Goal: Task Accomplishment & Management: Manage account settings

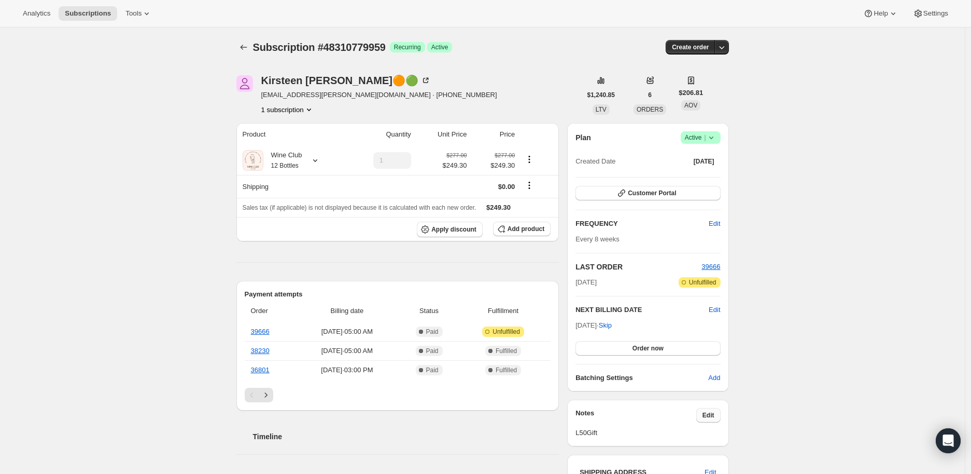
click at [706, 412] on span "Edit" at bounding box center [709, 415] width 12 height 8
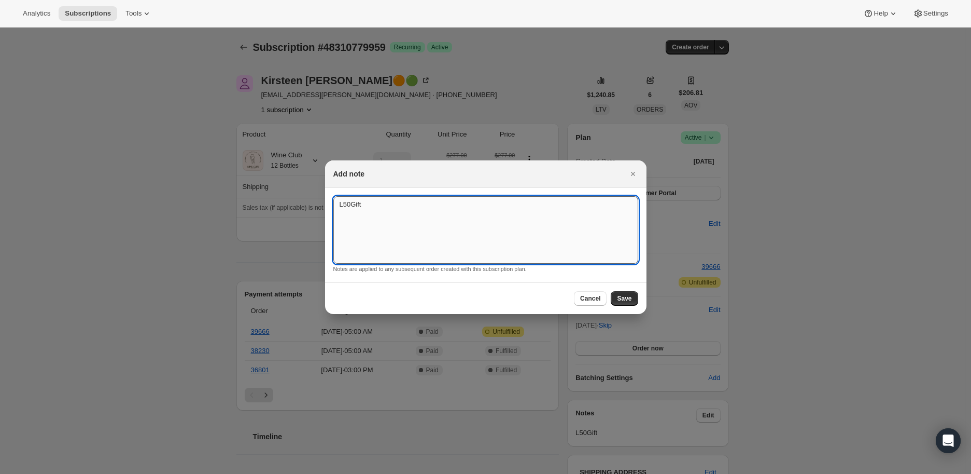
drag, startPoint x: 373, startPoint y: 203, endPoint x: 337, endPoint y: 203, distance: 36.3
click at [337, 203] on textarea "L50Gift" at bounding box center [485, 229] width 305 height 67
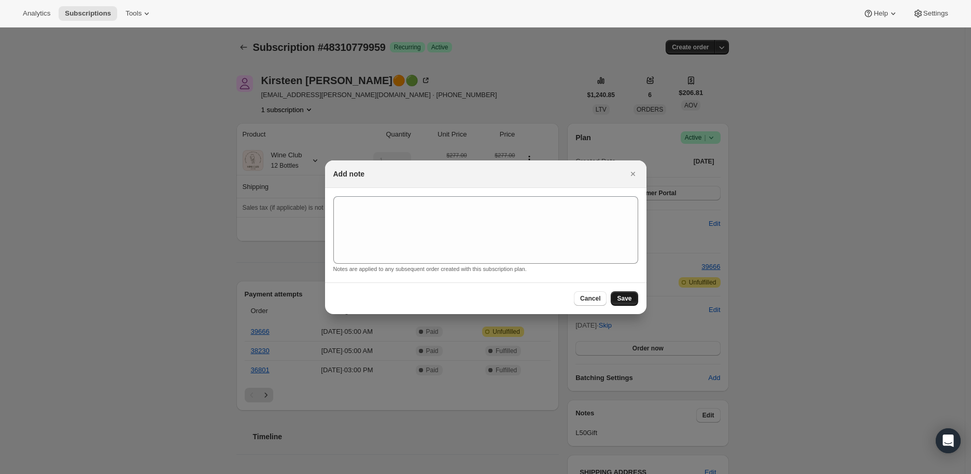
click at [623, 296] on span "Save" at bounding box center [624, 298] width 15 height 8
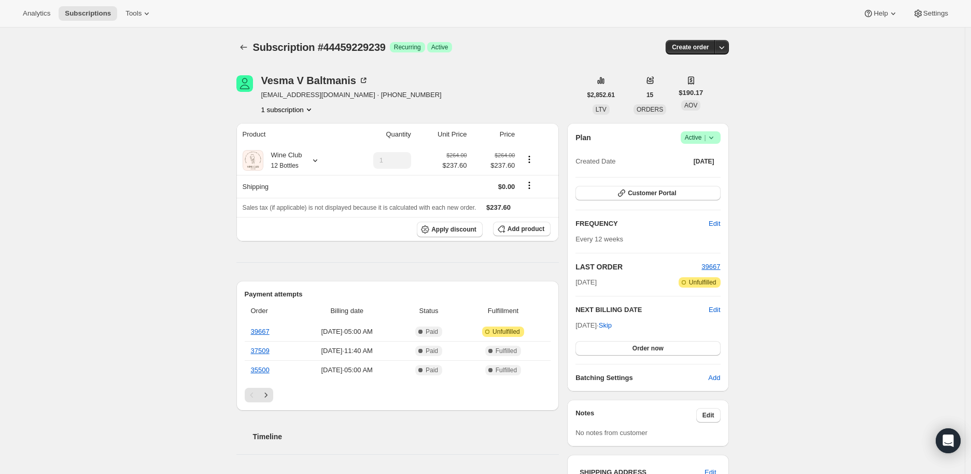
click at [255, 96] on div "Vesma V Baltmanis vbalt@rocketmail.com · +16303639820 1 subscription" at bounding box center [409, 94] width 345 height 39
click at [367, 77] on icon at bounding box center [363, 80] width 10 height 10
click at [244, 46] on icon "Subscriptions" at bounding box center [244, 47] width 10 height 10
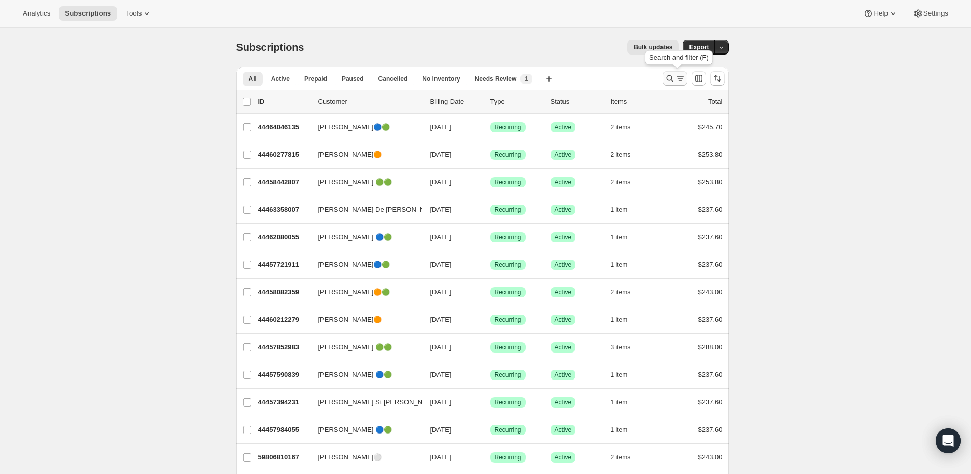
click at [675, 79] on icon "Search and filter results" at bounding box center [670, 78] width 10 height 10
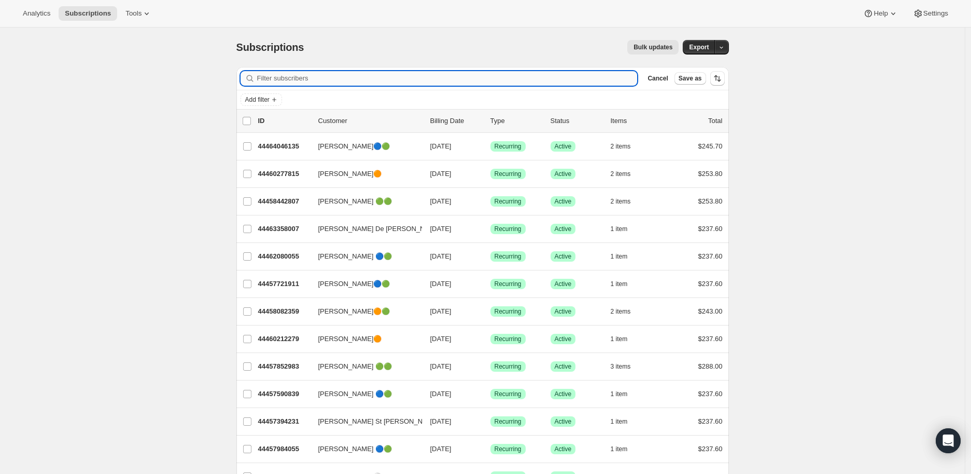
click at [290, 78] on input "Filter subscribers" at bounding box center [447, 78] width 381 height 15
paste input "[PERSON_NAME]"
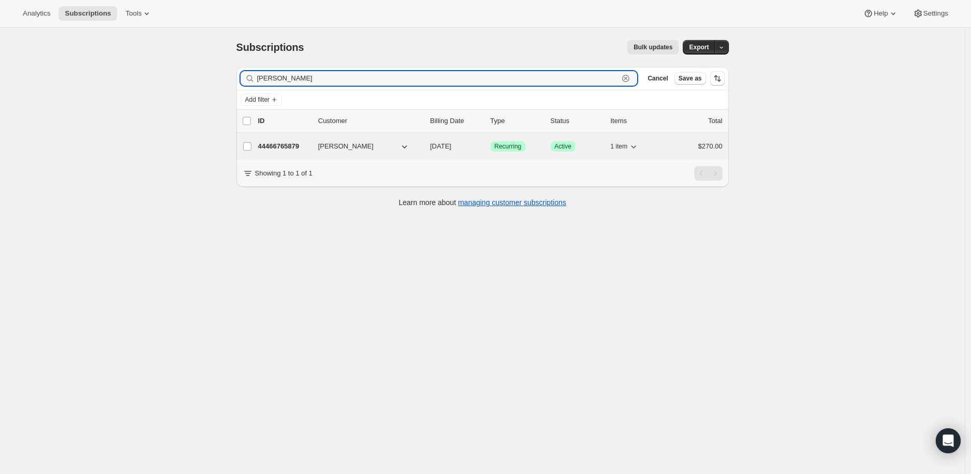
type input "[PERSON_NAME]"
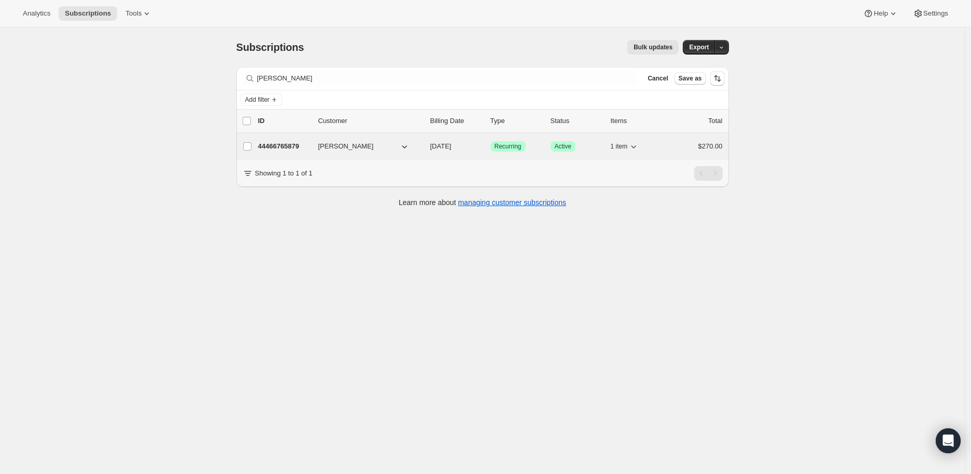
click at [279, 142] on p "44466765879" at bounding box center [284, 146] width 52 height 10
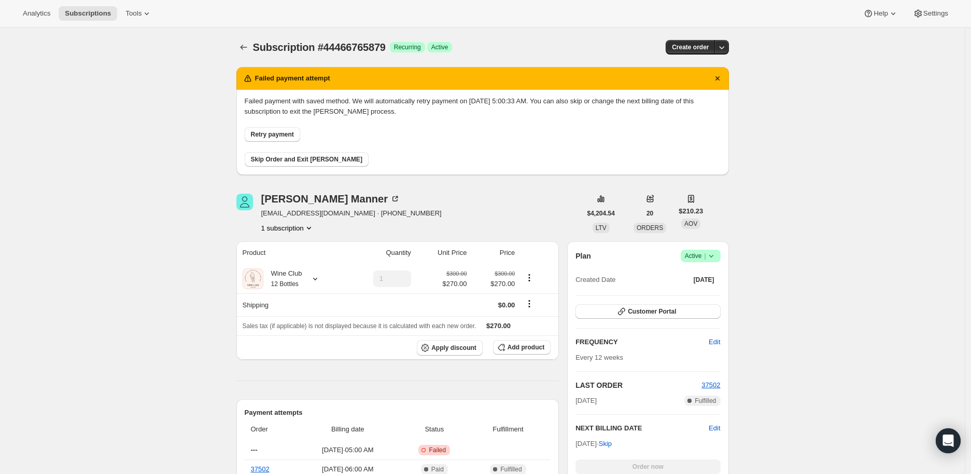
click at [272, 132] on span "Retry payment" at bounding box center [272, 134] width 43 height 8
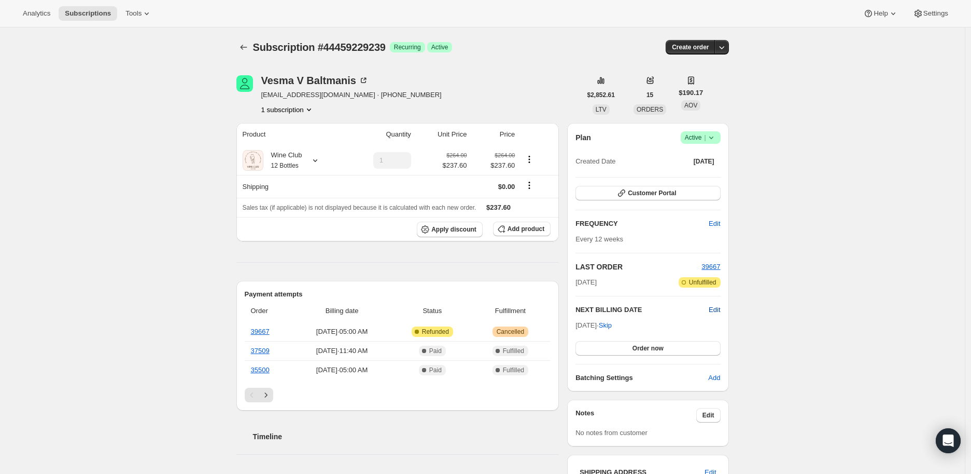
click at [715, 308] on span "Edit" at bounding box center [714, 309] width 11 height 10
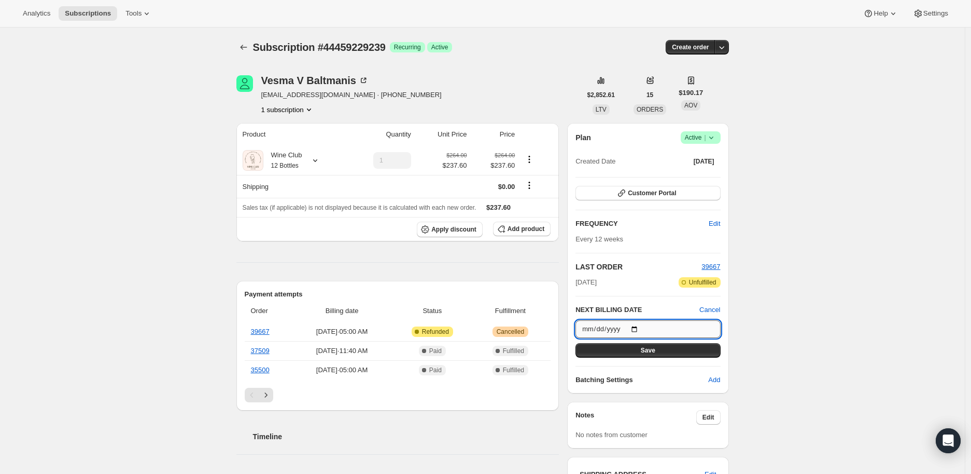
click at [637, 327] on input "2025-11-11" at bounding box center [648, 329] width 145 height 18
type input "2025-11-03"
click at [644, 347] on span "Save" at bounding box center [648, 350] width 15 height 8
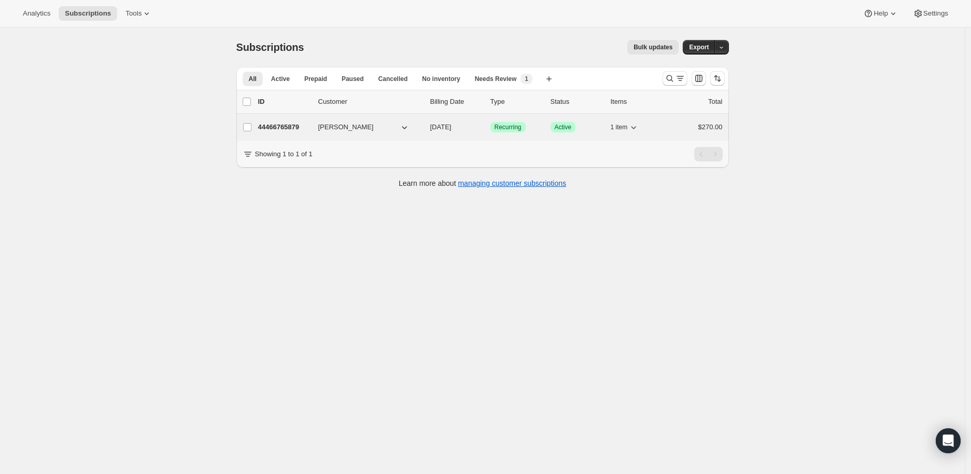
click at [273, 124] on p "44466765879" at bounding box center [284, 127] width 52 height 10
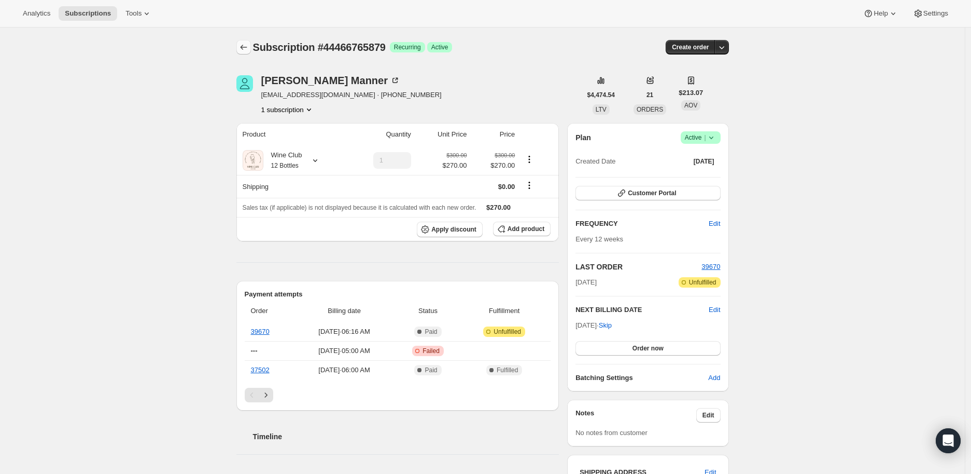
click at [244, 44] on icon "Subscriptions" at bounding box center [244, 47] width 10 height 10
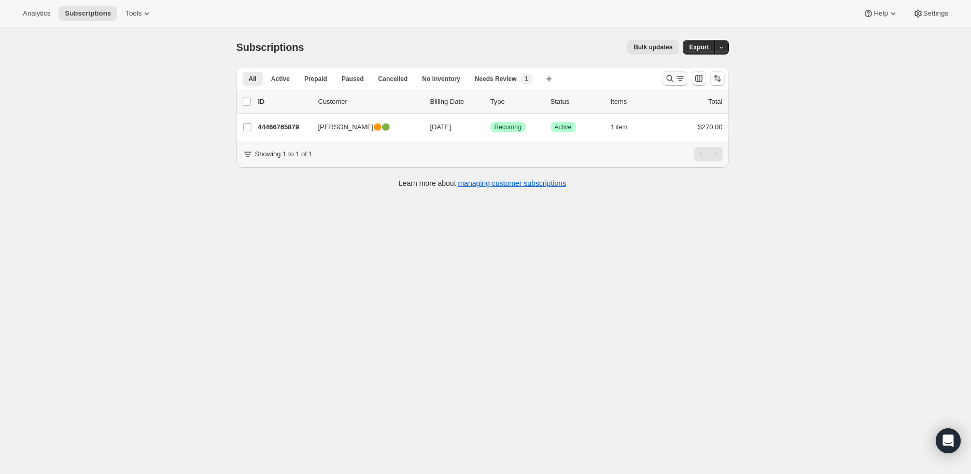
click at [673, 81] on icon "Search and filter results" at bounding box center [669, 78] width 7 height 7
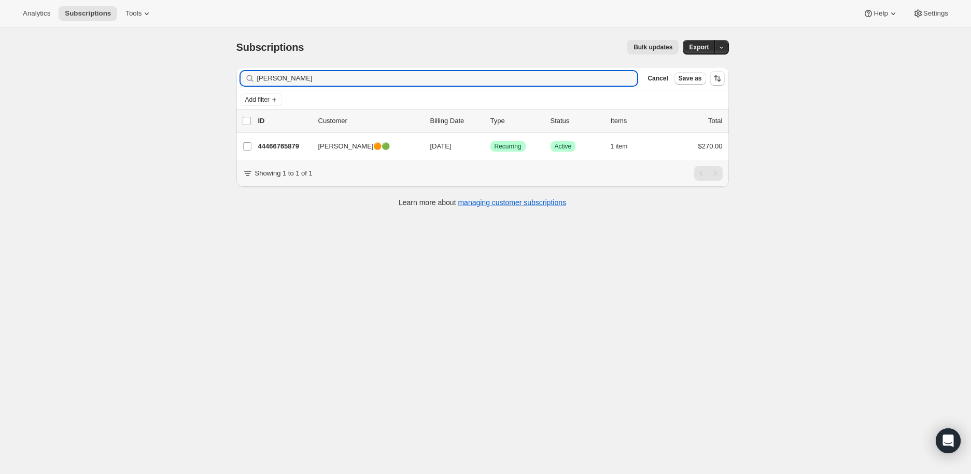
drag, startPoint x: 315, startPoint y: 80, endPoint x: 247, endPoint y: 75, distance: 67.6
click at [247, 75] on div "[PERSON_NAME] Clear" at bounding box center [439, 78] width 397 height 15
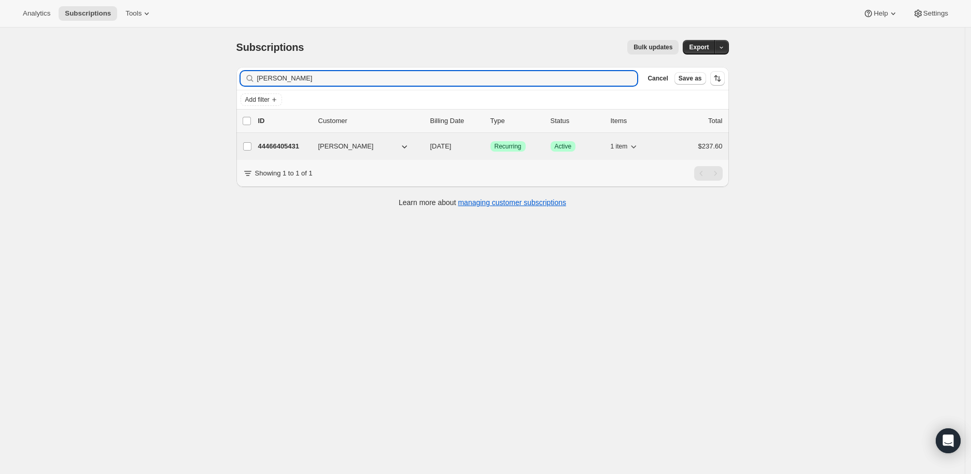
type input "[PERSON_NAME]"
click at [283, 146] on p "44466405431" at bounding box center [284, 146] width 52 height 10
